Goal: Check status: Check status

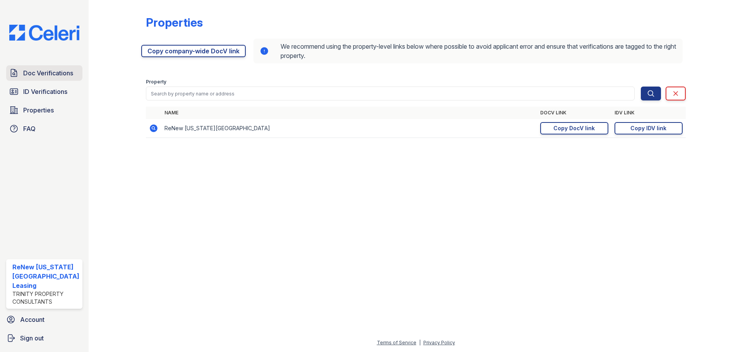
click at [59, 72] on span "Doc Verifications" at bounding box center [48, 72] width 50 height 9
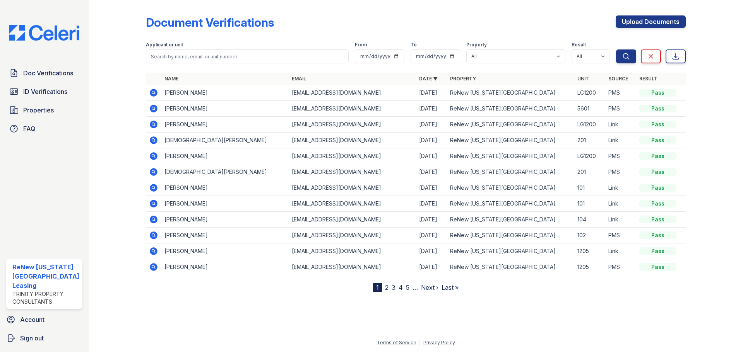
click at [57, 71] on span "Doc Verifications" at bounding box center [48, 72] width 50 height 9
click at [154, 108] on icon at bounding box center [153, 108] width 9 height 9
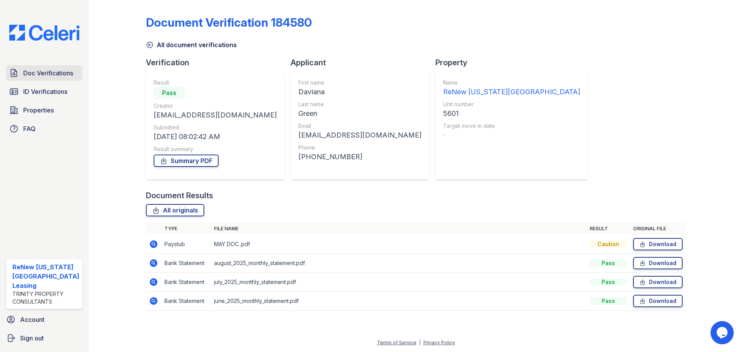
click at [52, 72] on span "Doc Verifications" at bounding box center [48, 72] width 50 height 9
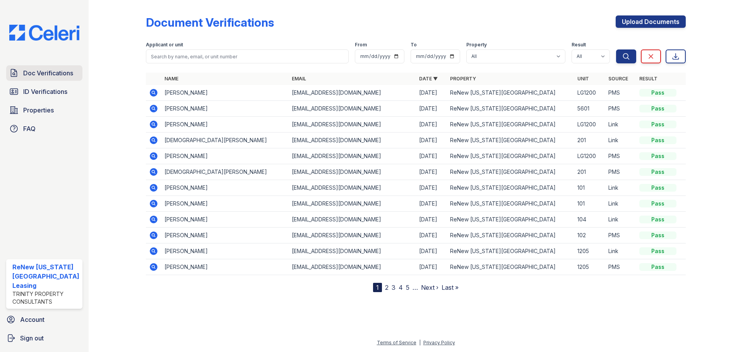
click at [72, 77] on span "Doc Verifications" at bounding box center [48, 72] width 50 height 9
click at [153, 110] on icon at bounding box center [154, 109] width 8 height 8
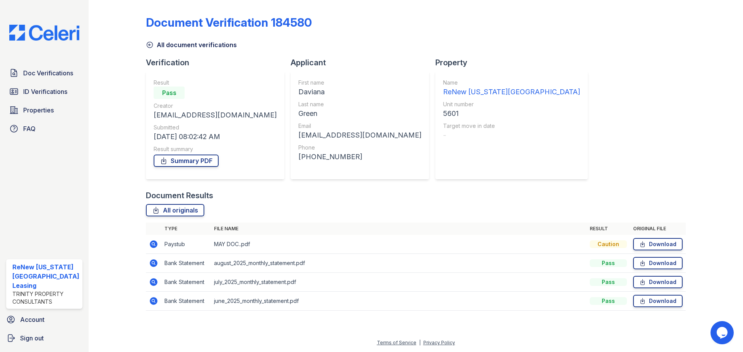
click at [152, 245] on icon at bounding box center [153, 244] width 9 height 9
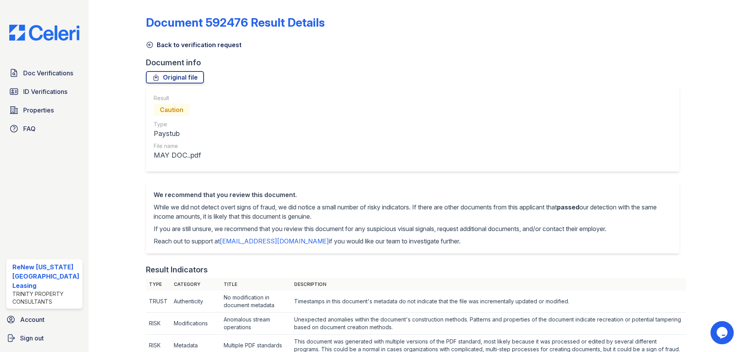
click at [150, 44] on icon at bounding box center [150, 45] width 8 height 8
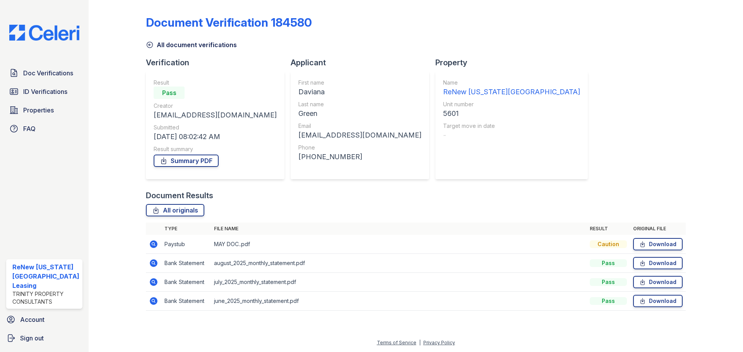
click at [118, 83] on div at bounding box center [123, 161] width 45 height 316
click at [150, 44] on icon at bounding box center [150, 45] width 8 height 8
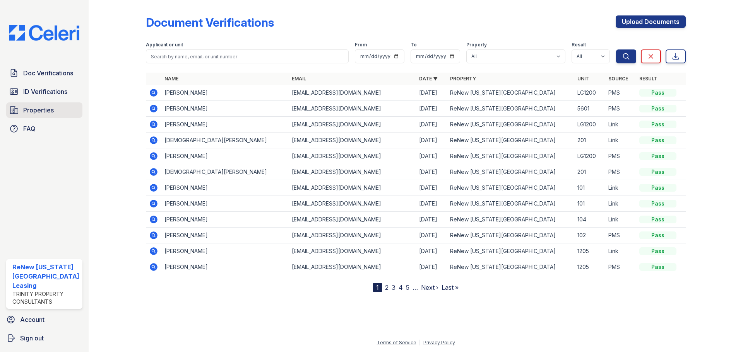
click at [41, 109] on span "Properties" at bounding box center [38, 110] width 31 height 9
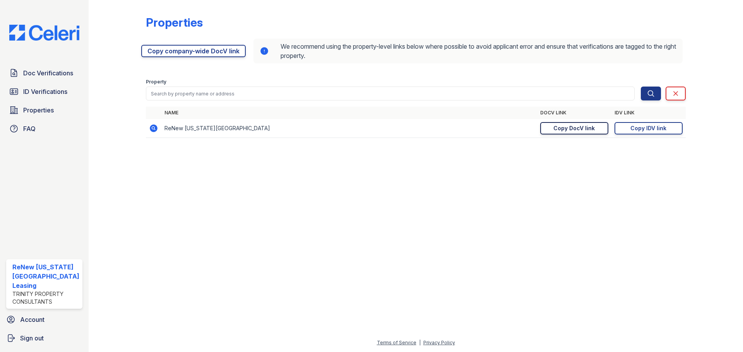
click at [580, 129] on div "Copy DocV link" at bounding box center [573, 129] width 41 height 8
